Goal: Transaction & Acquisition: Purchase product/service

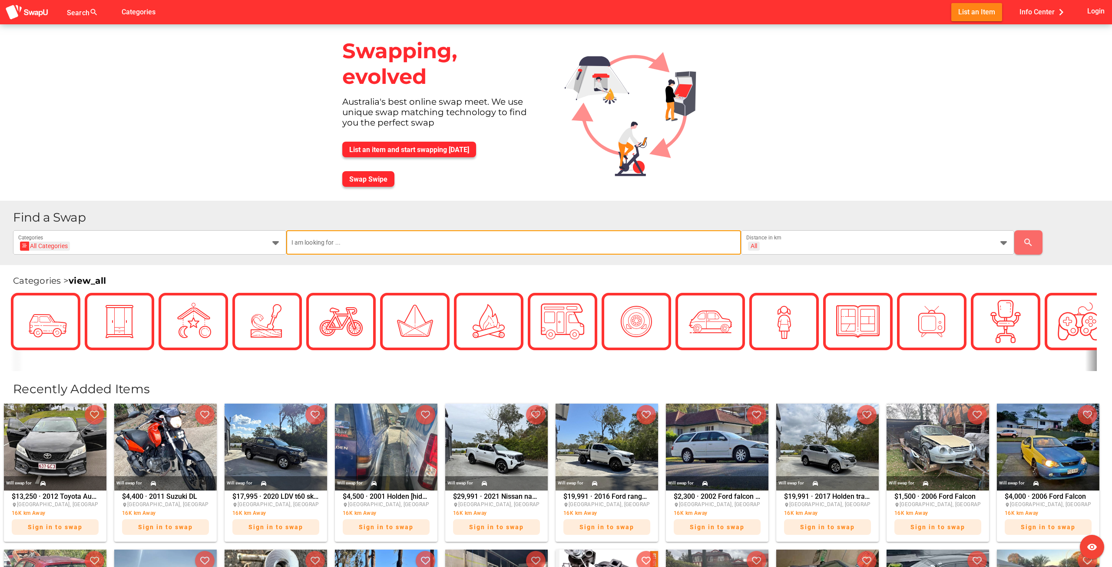
click at [364, 246] on input "text" at bounding box center [513, 242] width 445 height 24
type input "wrx"
click at [818, 241] on div "All + All" at bounding box center [869, 248] width 247 height 14
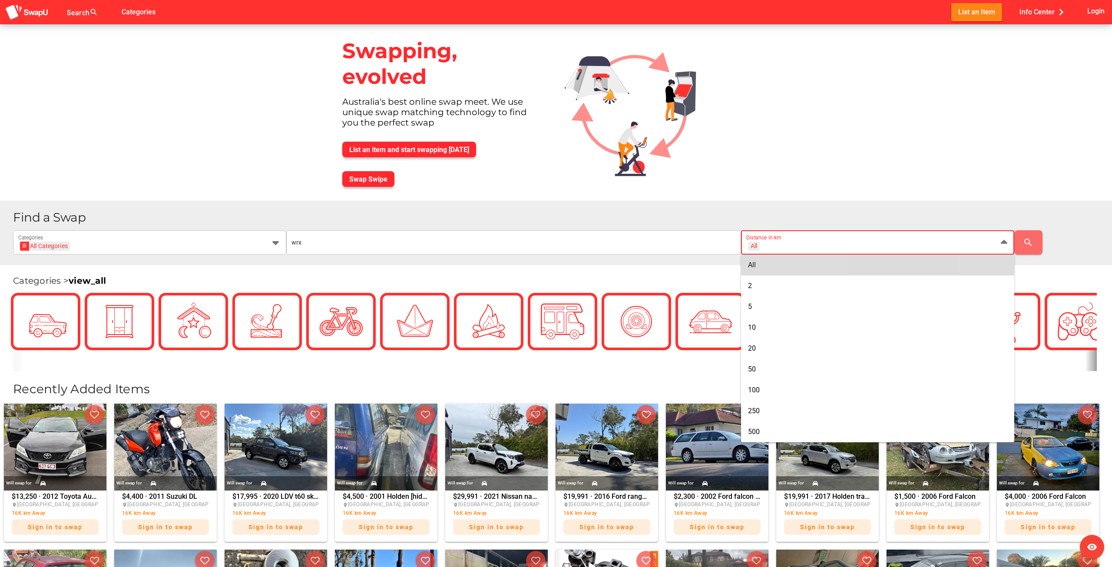
click at [812, 239] on div "All + All Distance in km" at bounding box center [869, 242] width 247 height 24
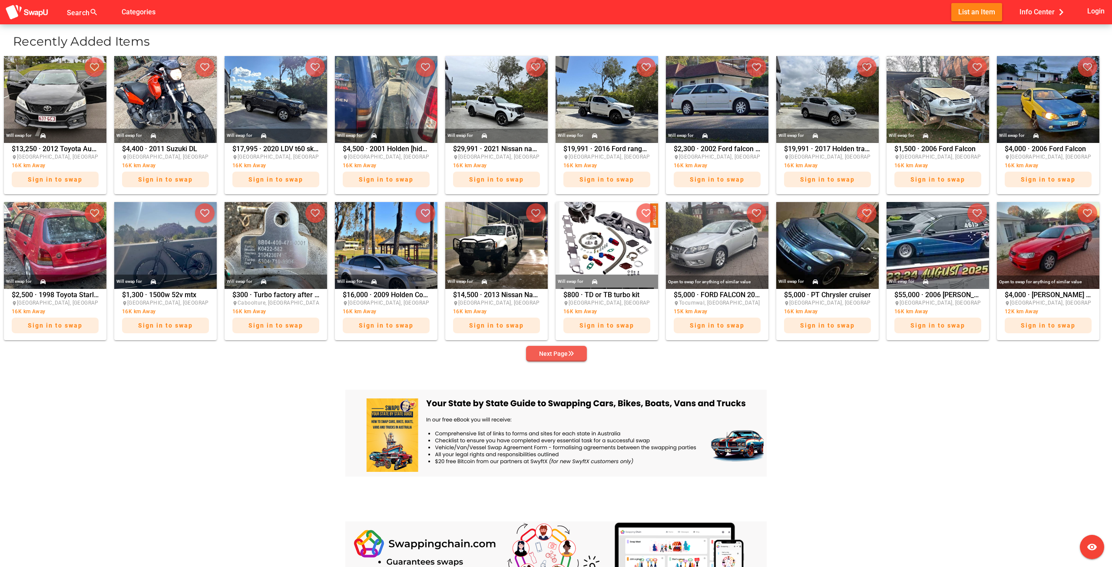
click at [567, 358] on div "Next Page" at bounding box center [556, 353] width 35 height 10
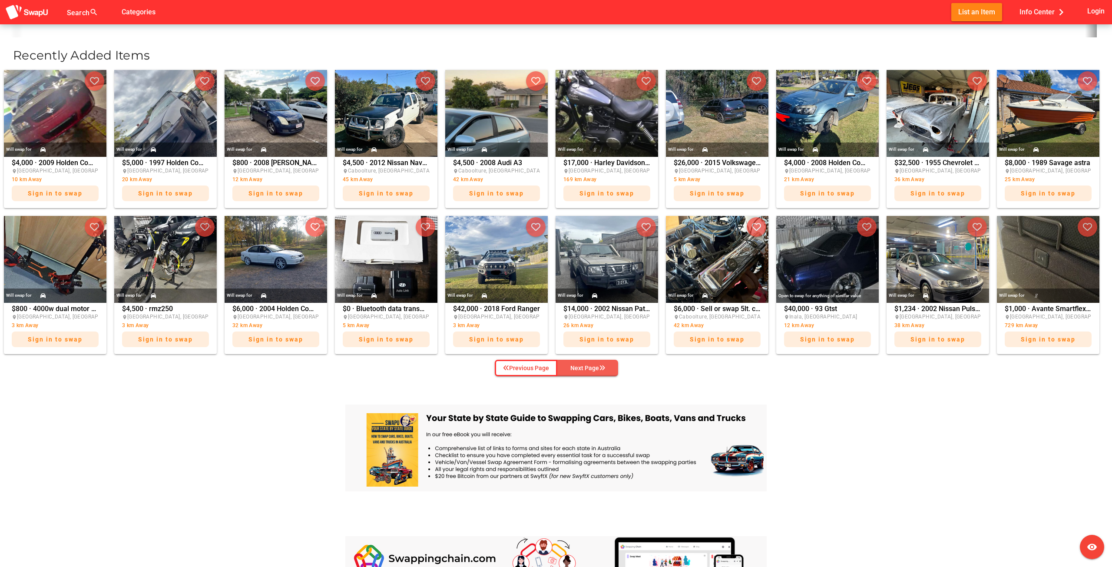
scroll to position [304, 0]
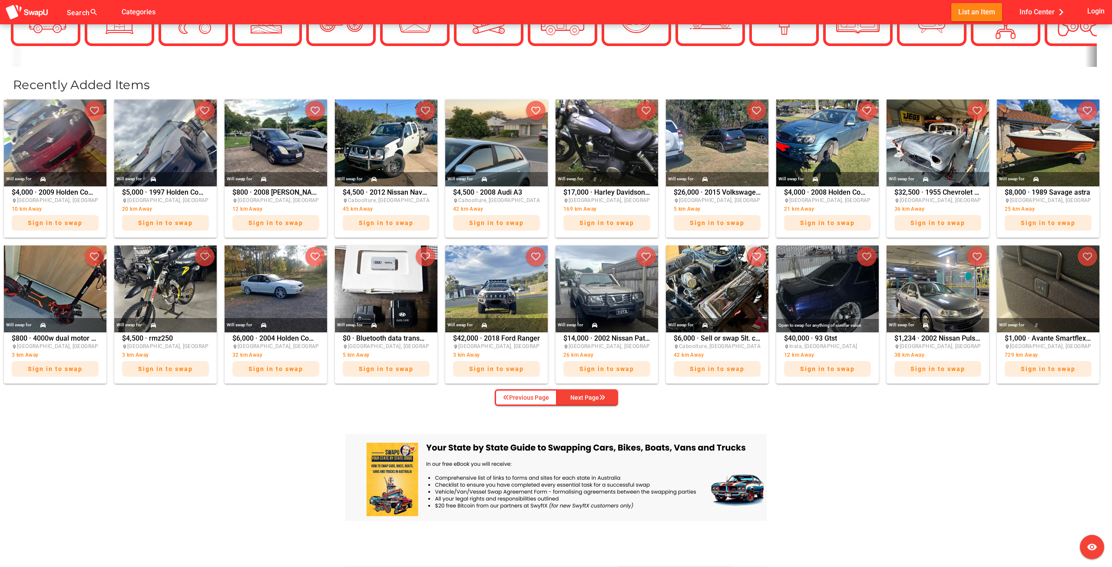
drag, startPoint x: 481, startPoint y: 438, endPoint x: 475, endPoint y: 434, distance: 7.2
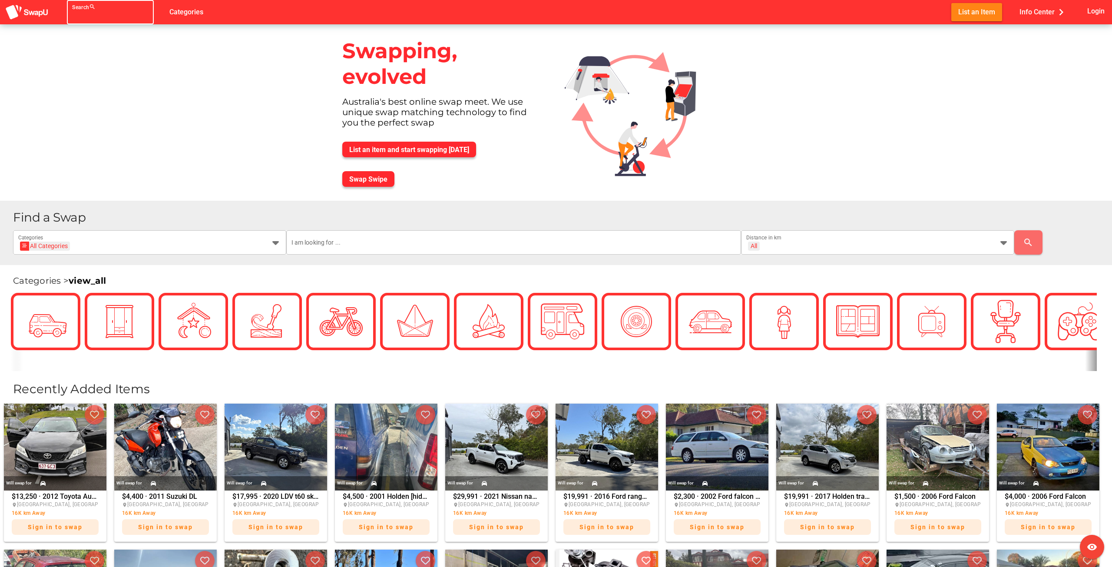
click at [71, 17] on div "Search search false" at bounding box center [110, 12] width 87 height 24
type input "wrx"
click at [138, 13] on icon "false" at bounding box center [143, 12] width 10 height 10
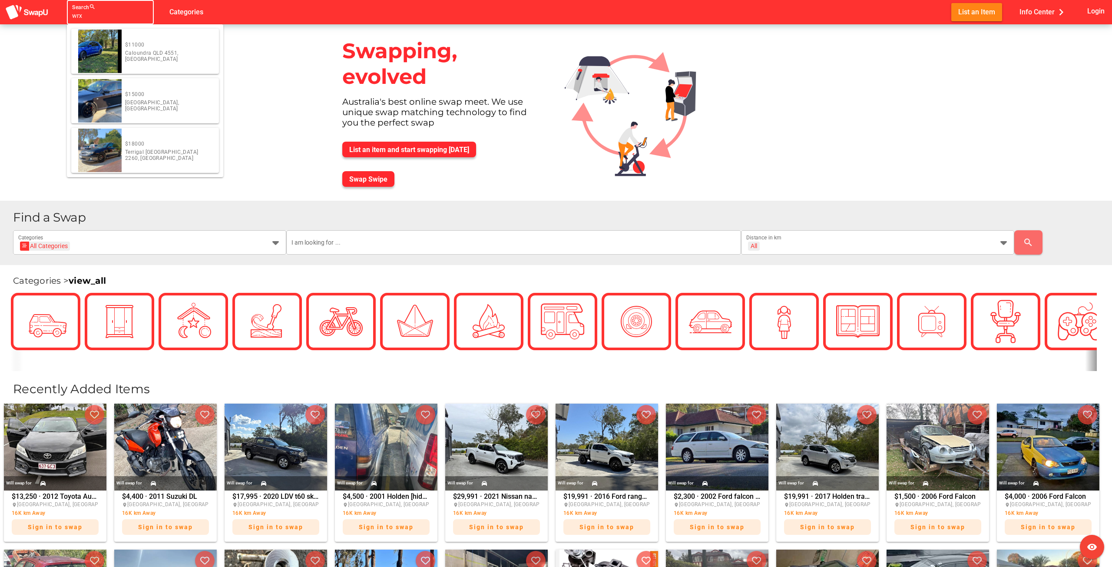
click at [83, 20] on input "wrx" at bounding box center [102, 15] width 61 height 10
